Goal: Information Seeking & Learning: Learn about a topic

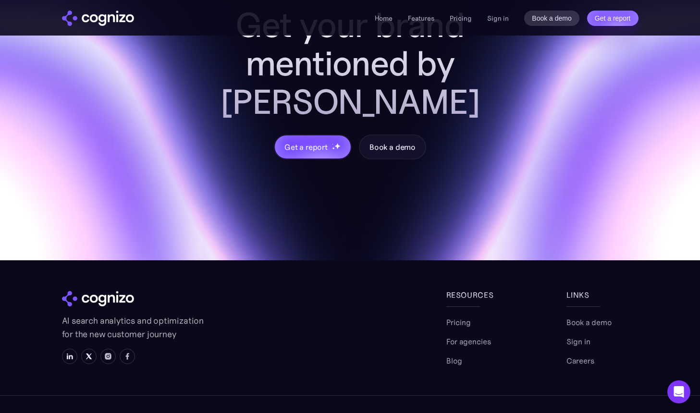
scroll to position [4020, 0]
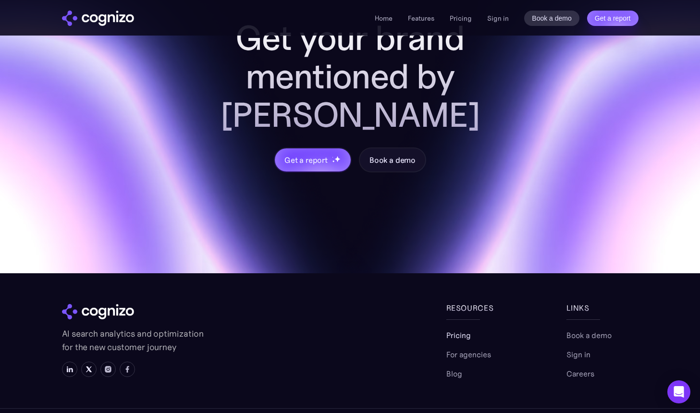
click at [461, 329] on link "Pricing" at bounding box center [458, 335] width 24 height 12
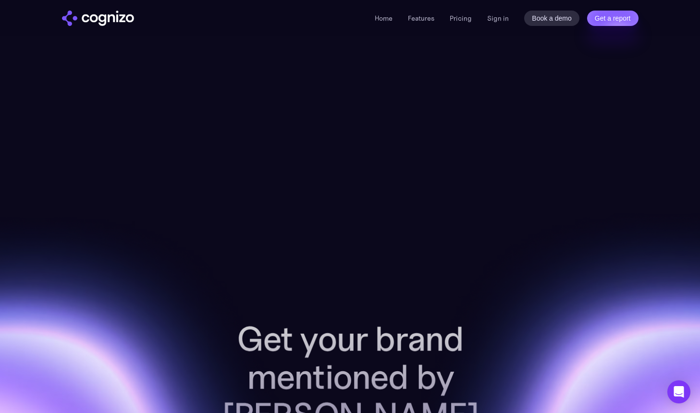
scroll to position [3720, 0]
